Goal: Information Seeking & Learning: Check status

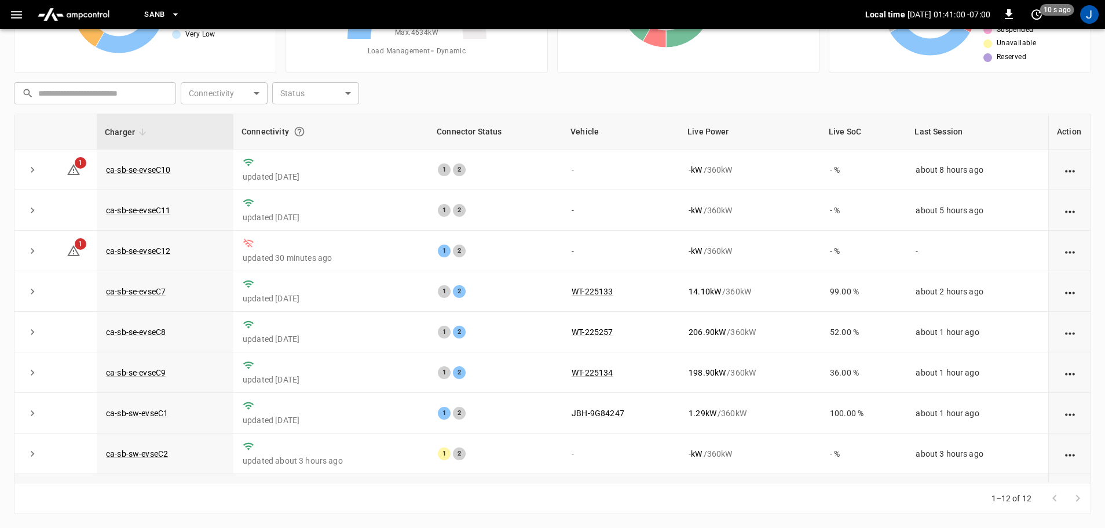
scroll to position [160, 0]
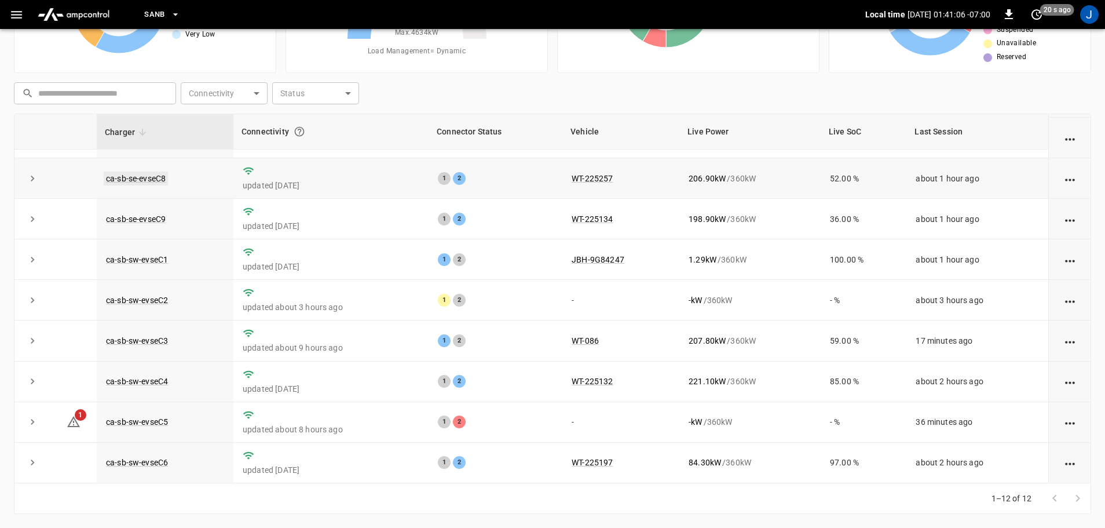
click at [147, 178] on link "ca-sb-se-evseC8" at bounding box center [136, 178] width 64 height 14
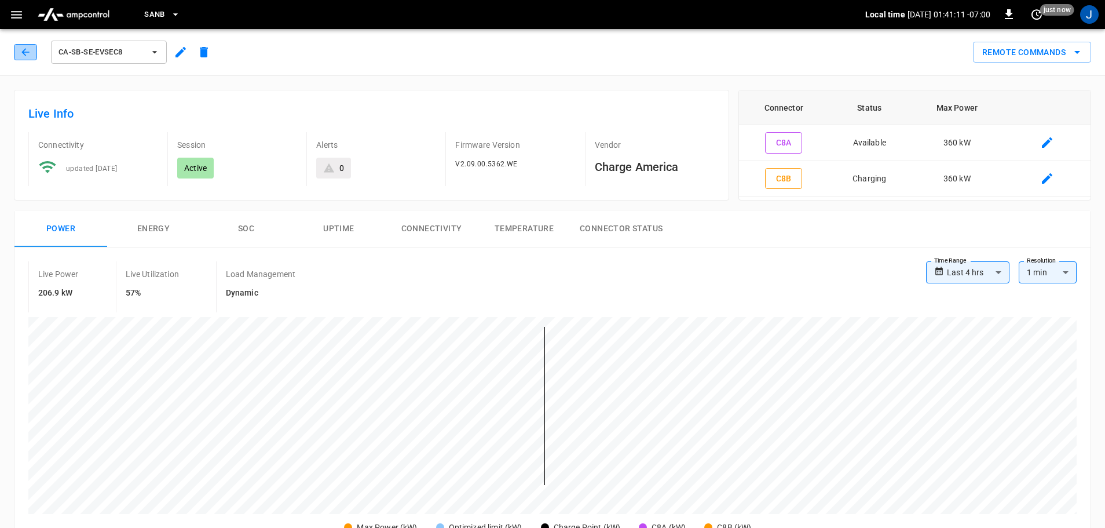
click at [17, 55] on button "button" at bounding box center [25, 52] width 23 height 16
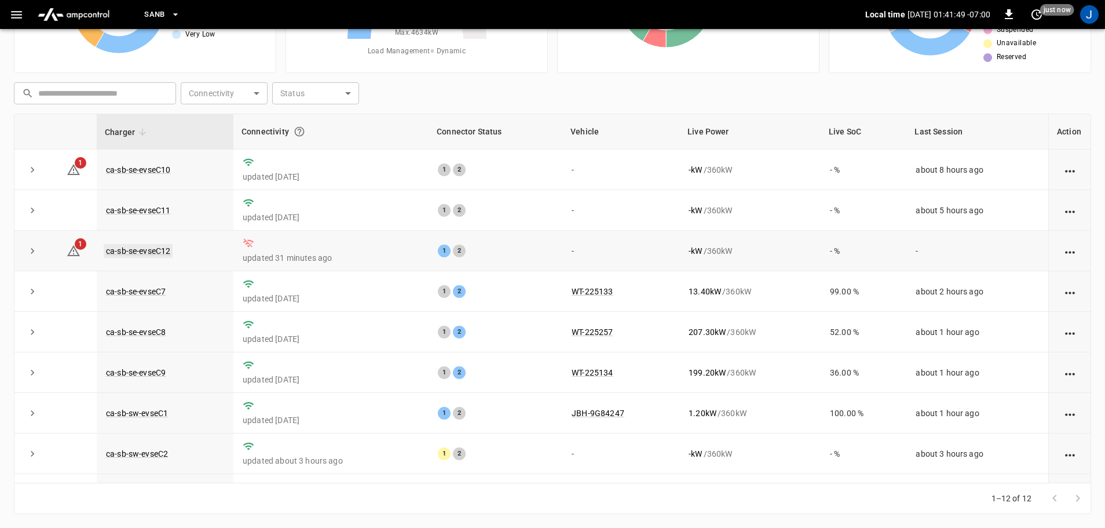
click at [132, 249] on link "ca-sb-se-evseC12" at bounding box center [138, 251] width 69 height 14
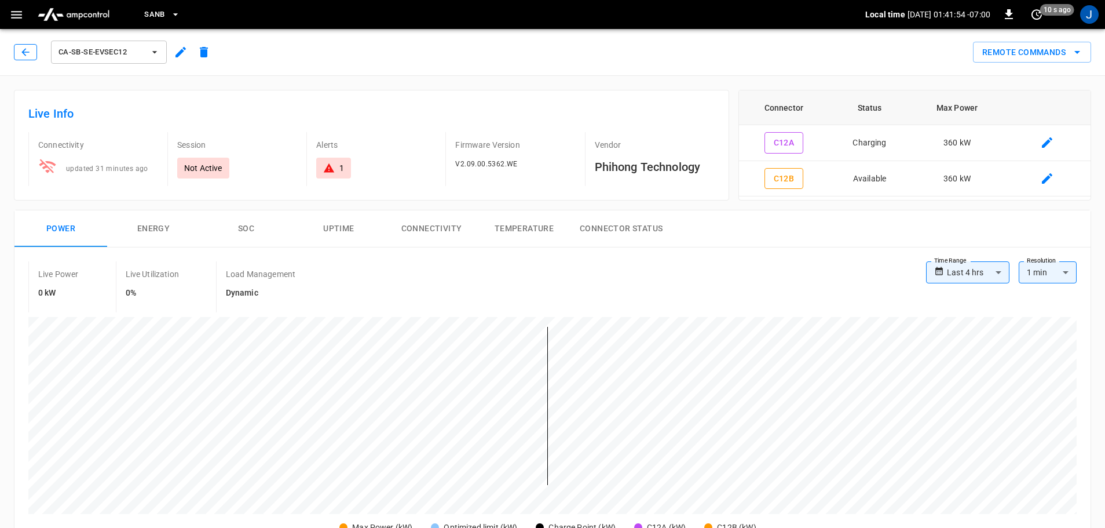
click at [26, 47] on icon "button" at bounding box center [26, 52] width 12 height 12
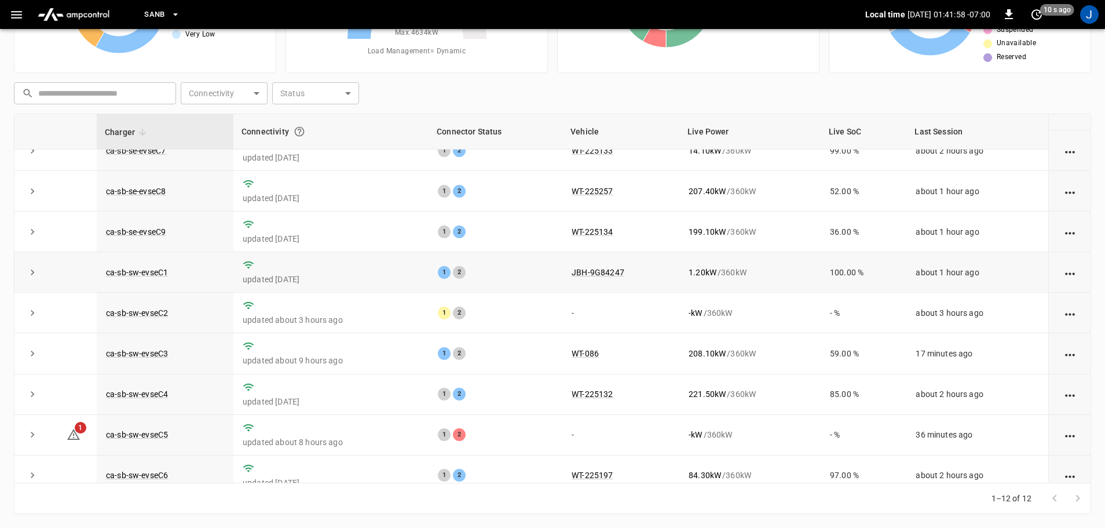
scroll to position [160, 0]
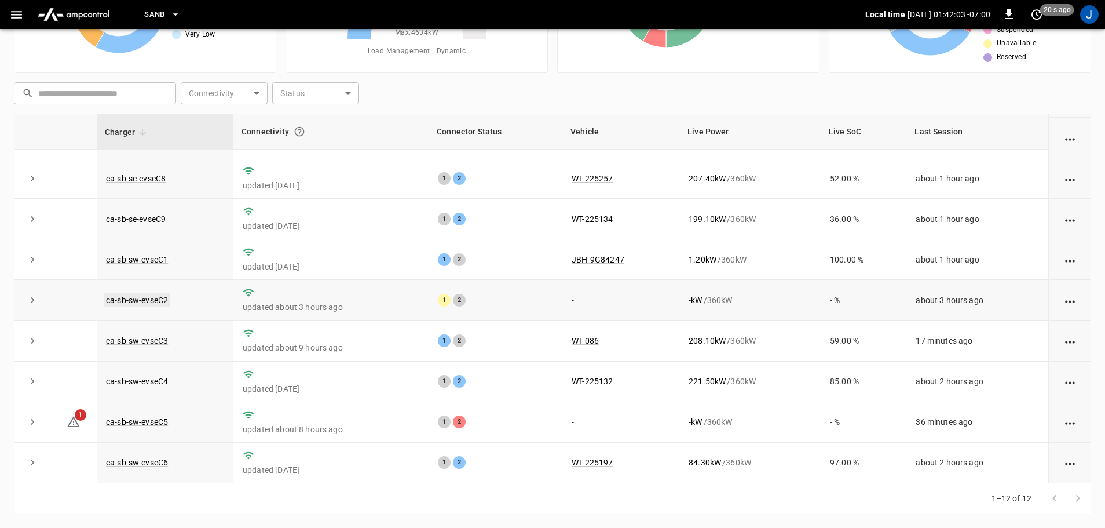
click at [135, 299] on link "ca-sb-sw-evseC2" at bounding box center [137, 300] width 67 height 14
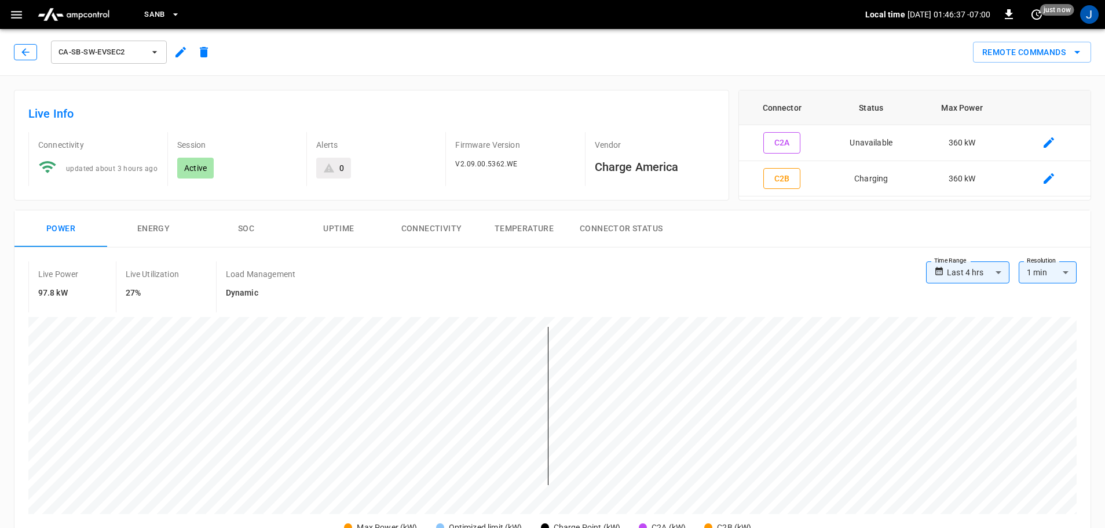
click at [25, 53] on icon "button" at bounding box center [26, 52] width 12 height 12
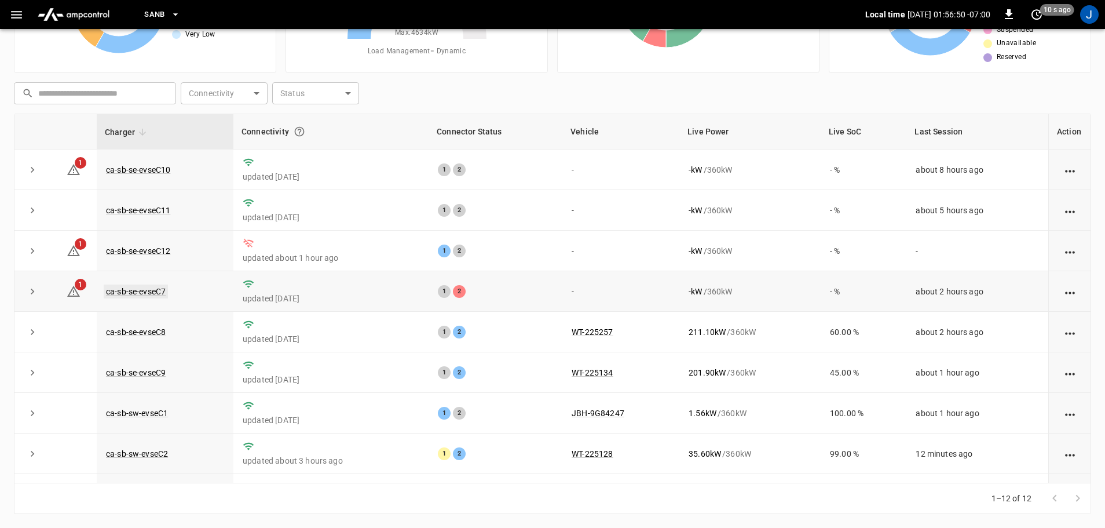
click at [136, 293] on link "ca-sb-se-evseC7" at bounding box center [136, 291] width 64 height 14
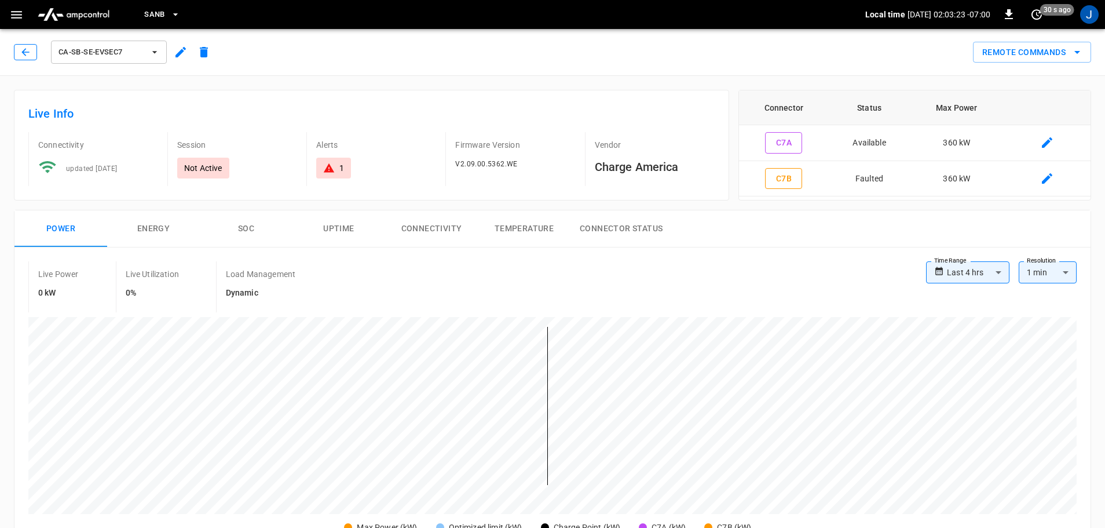
click at [19, 54] on button "button" at bounding box center [25, 52] width 23 height 16
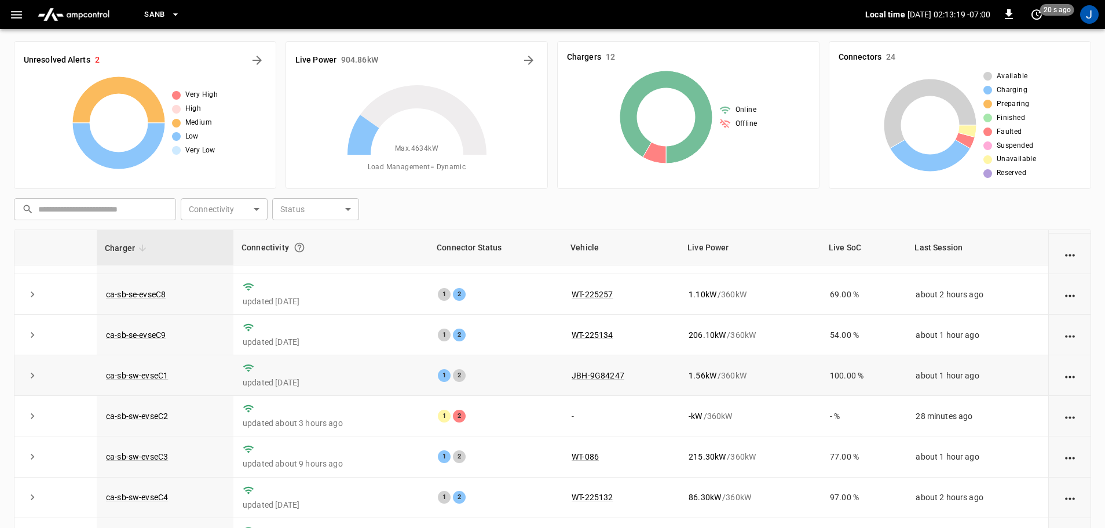
scroll to position [160, 0]
click at [150, 291] on link "ca-sb-se-evseC8" at bounding box center [136, 294] width 64 height 14
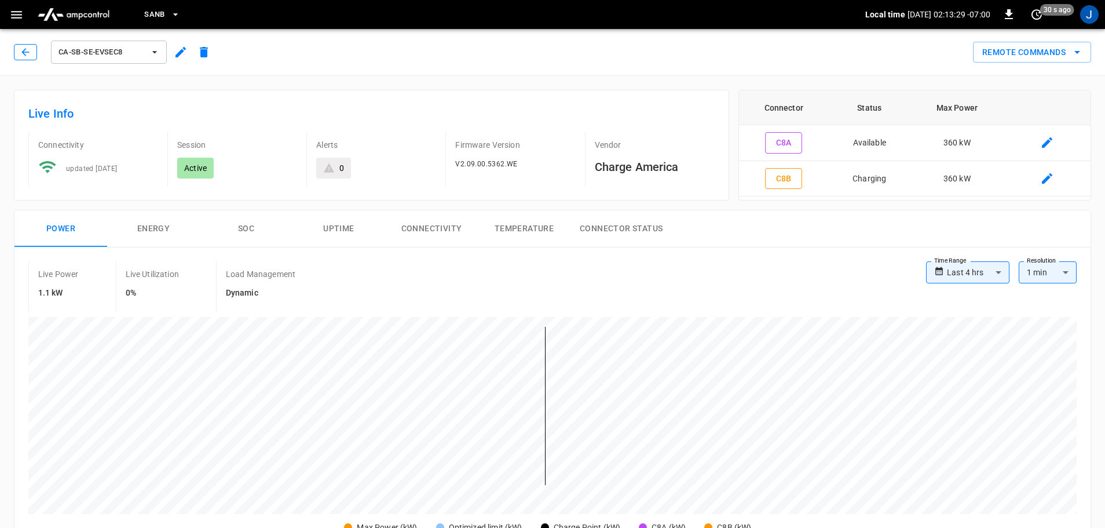
click at [23, 53] on icon "button" at bounding box center [26, 52] width 12 height 12
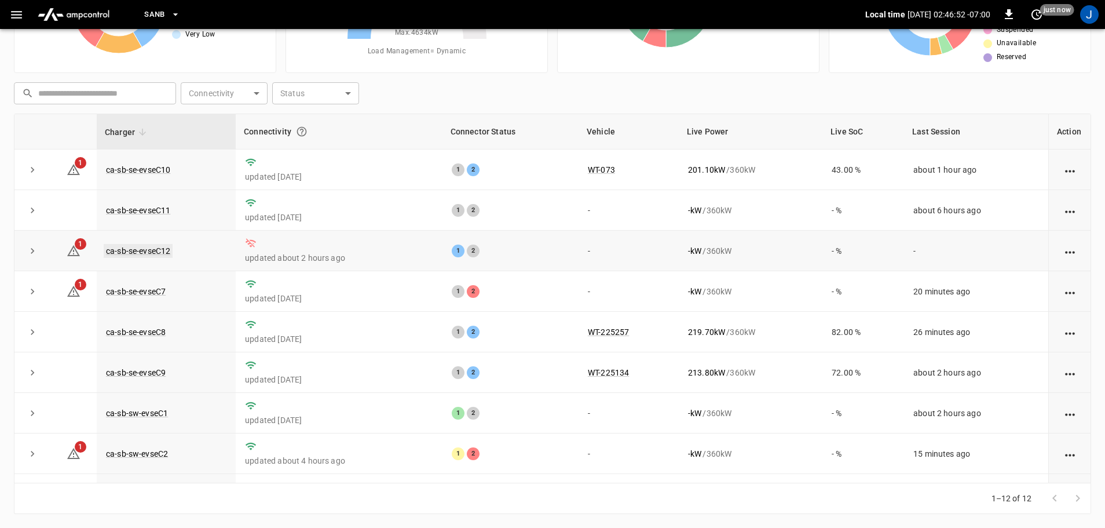
click at [142, 252] on link "ca-sb-se-evseC12" at bounding box center [138, 251] width 69 height 14
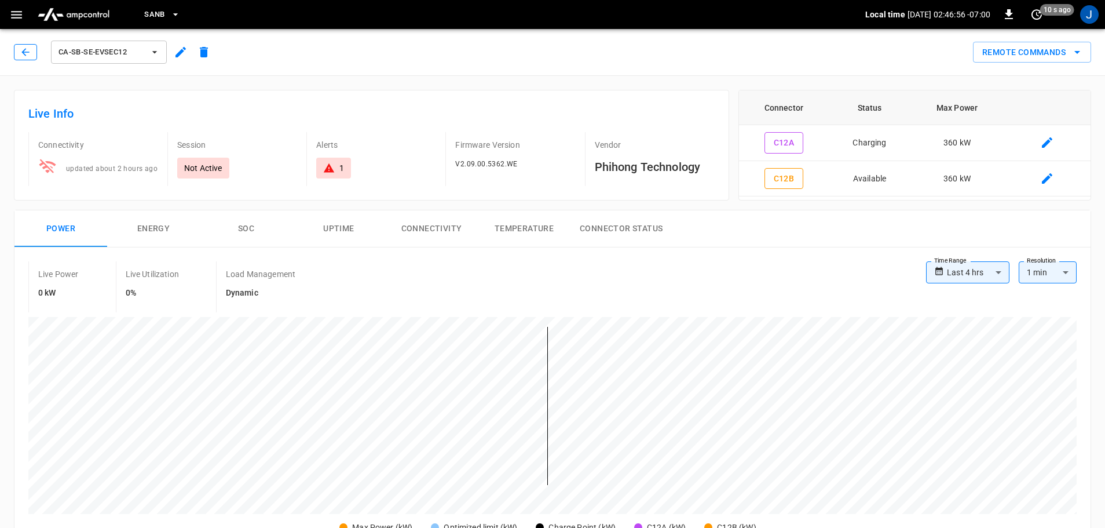
click at [31, 50] on icon "button" at bounding box center [26, 52] width 12 height 12
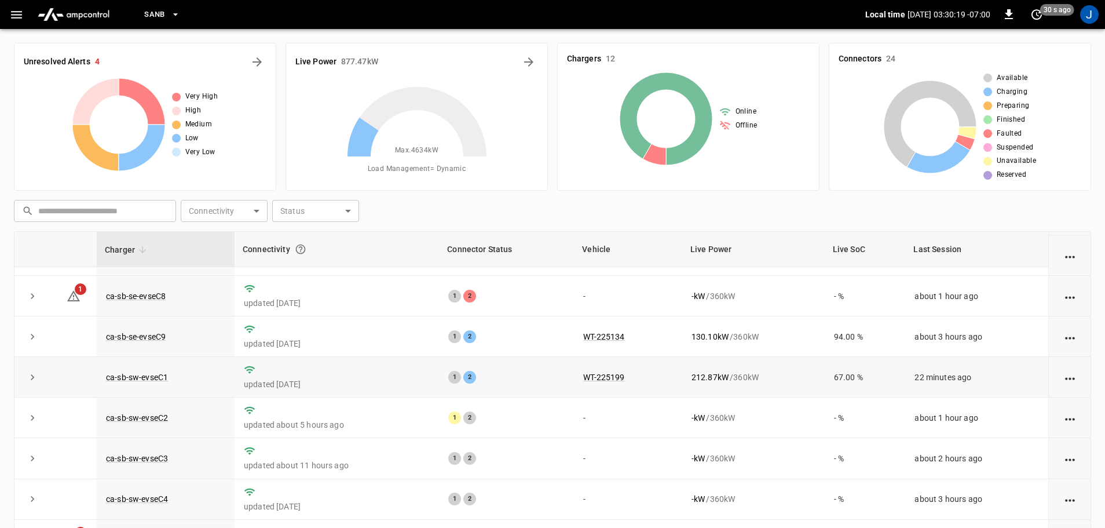
scroll to position [160, 0]
